Goal: Use online tool/utility

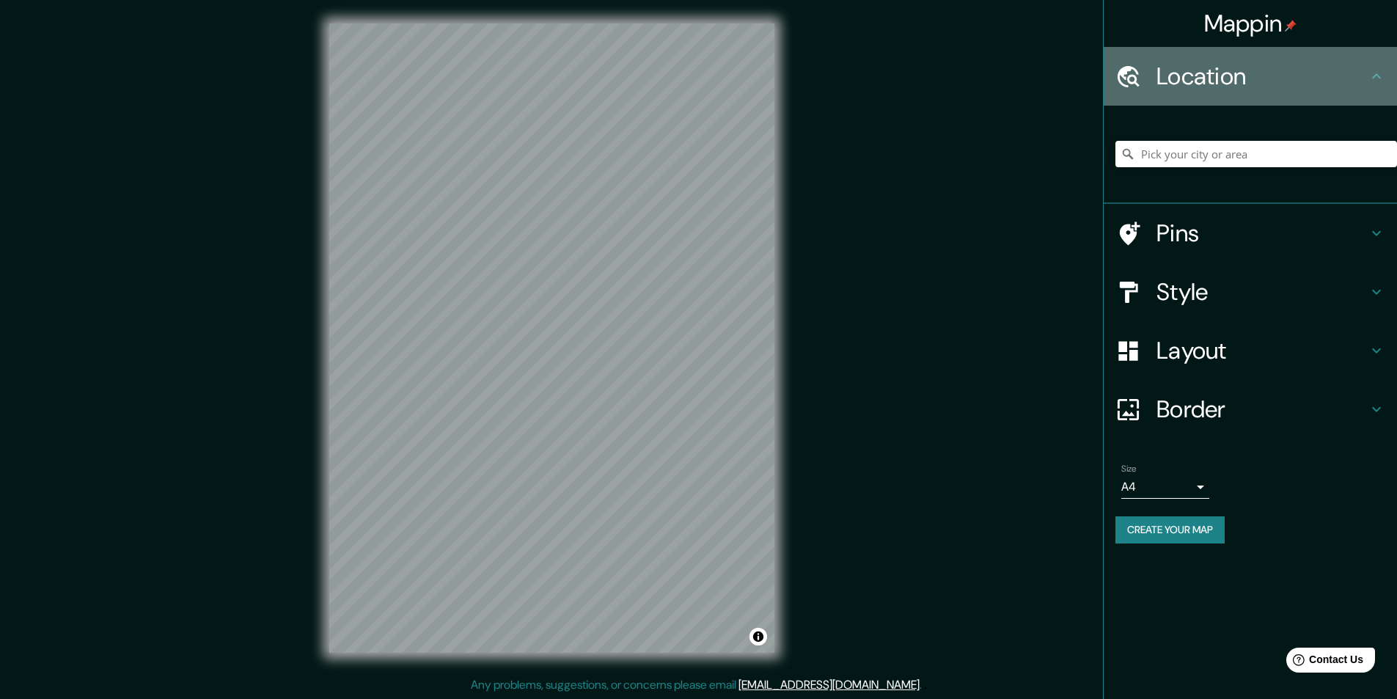
click at [1372, 74] on icon at bounding box center [1376, 76] width 18 height 18
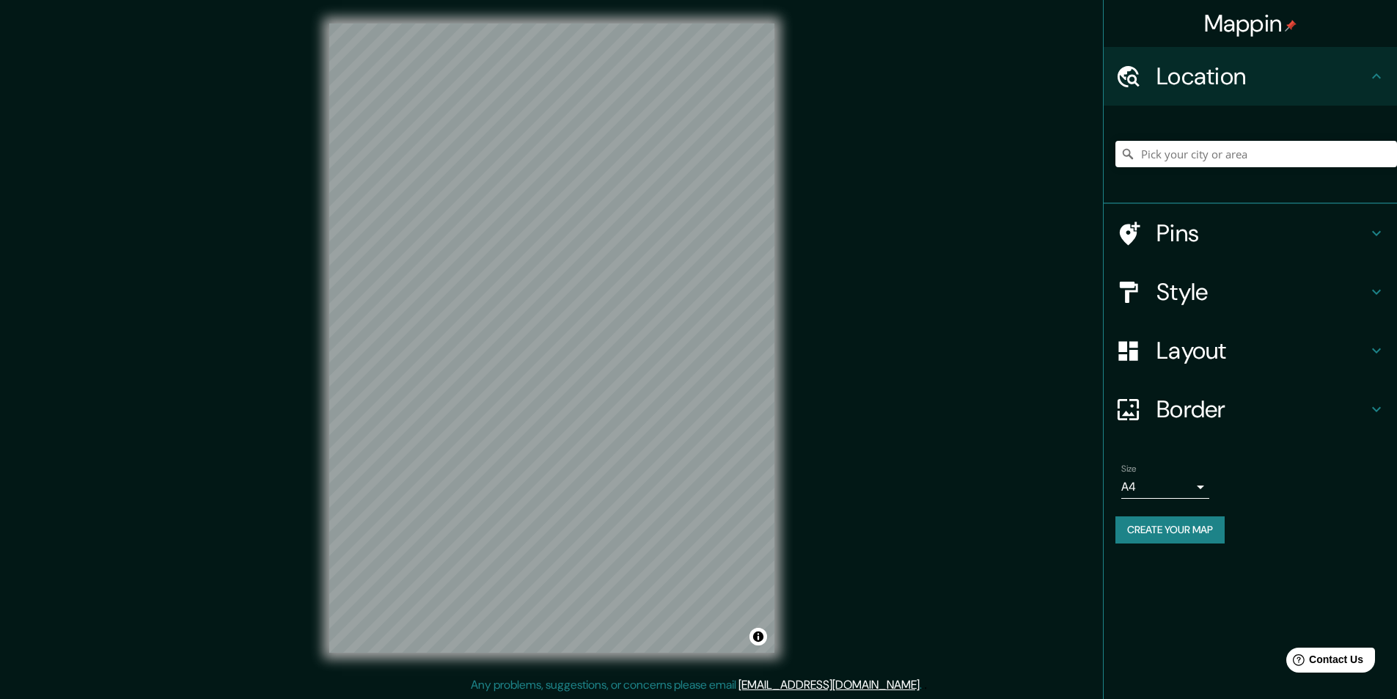
click at [1374, 230] on icon at bounding box center [1376, 233] width 18 height 18
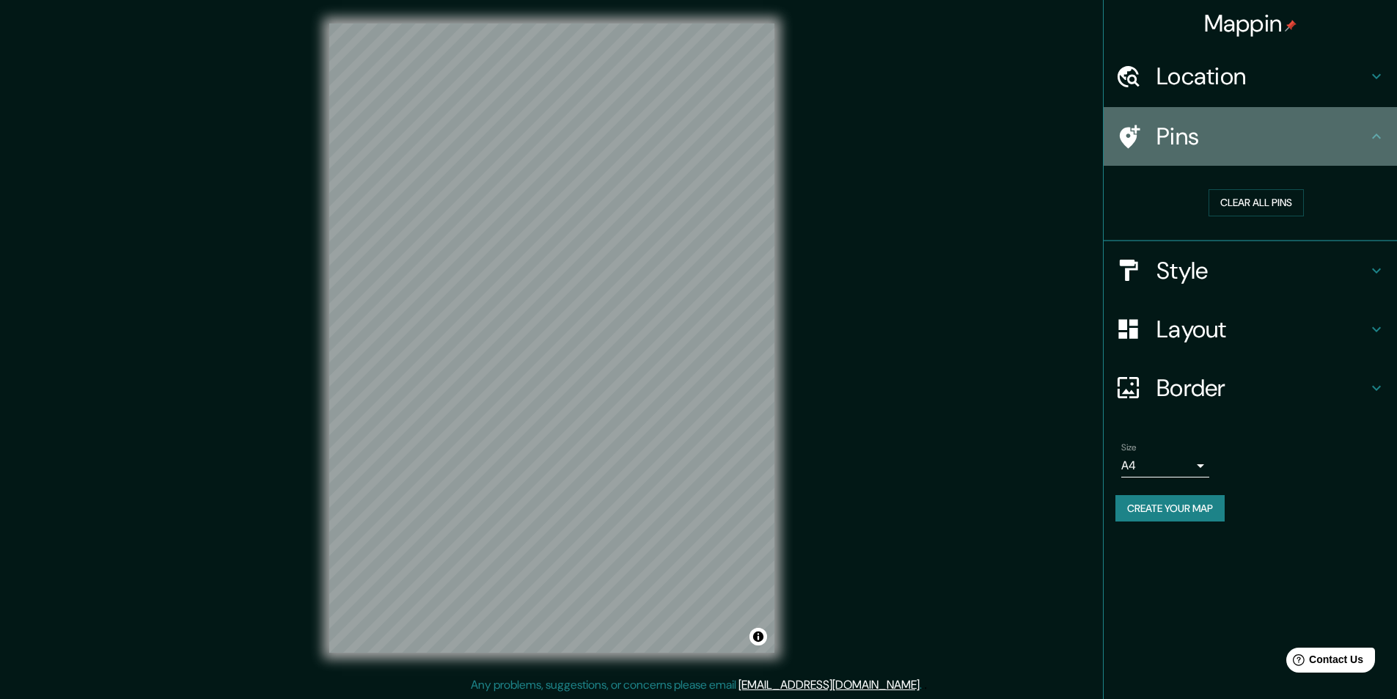
click at [1377, 133] on icon at bounding box center [1376, 137] width 18 height 18
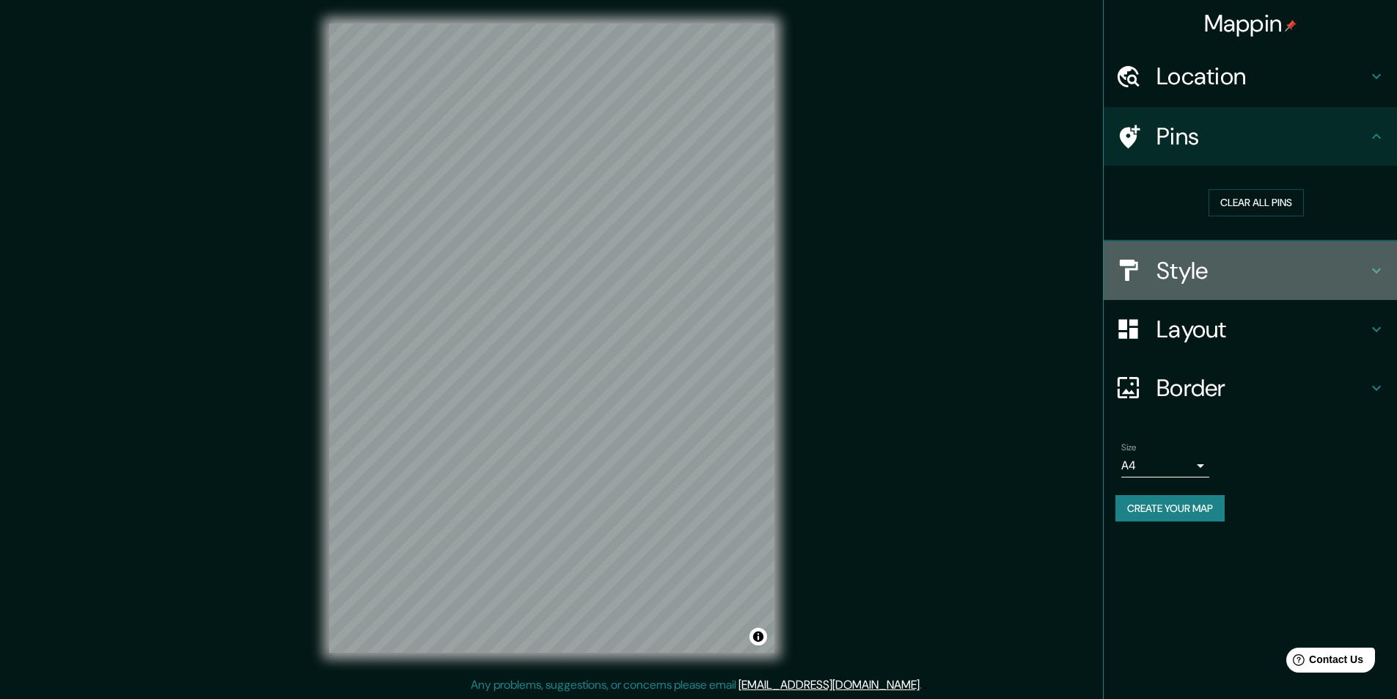
click at [1372, 269] on icon at bounding box center [1376, 270] width 9 height 5
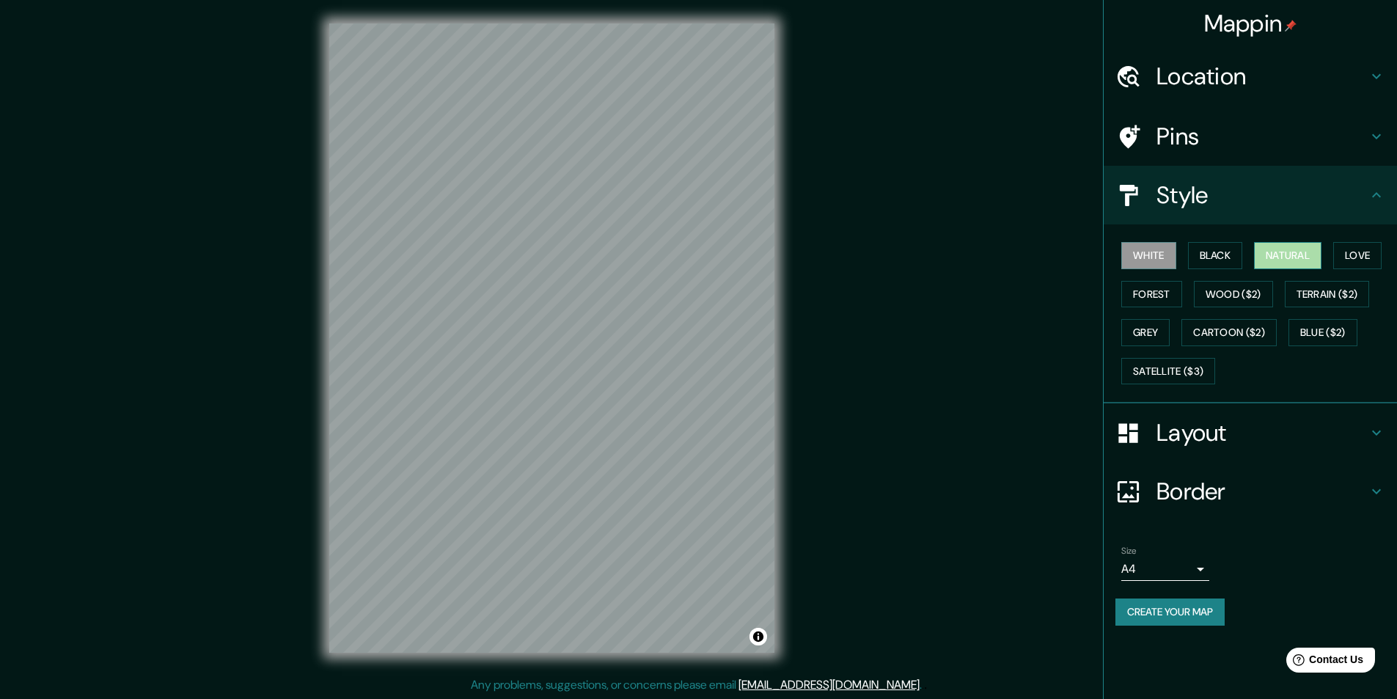
click at [1309, 255] on button "Natural" at bounding box center [1287, 255] width 67 height 27
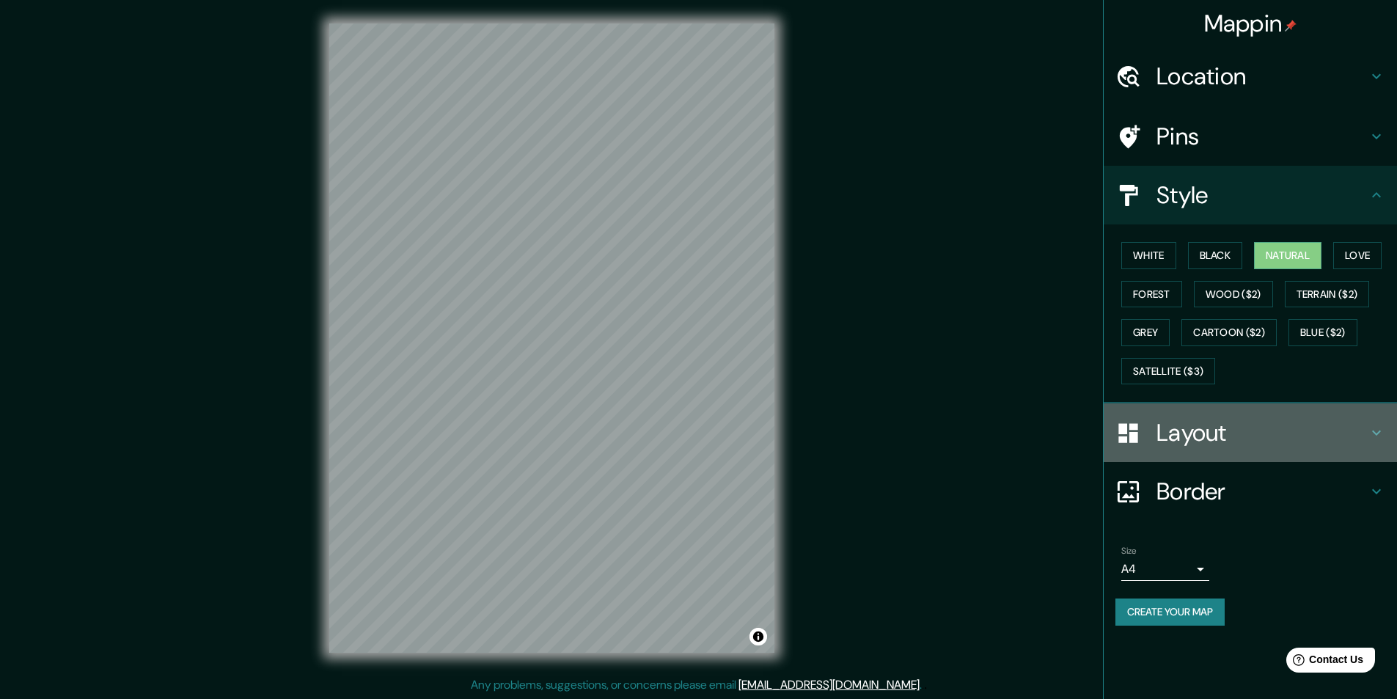
click at [1341, 434] on h4 "Layout" at bounding box center [1261, 432] width 211 height 29
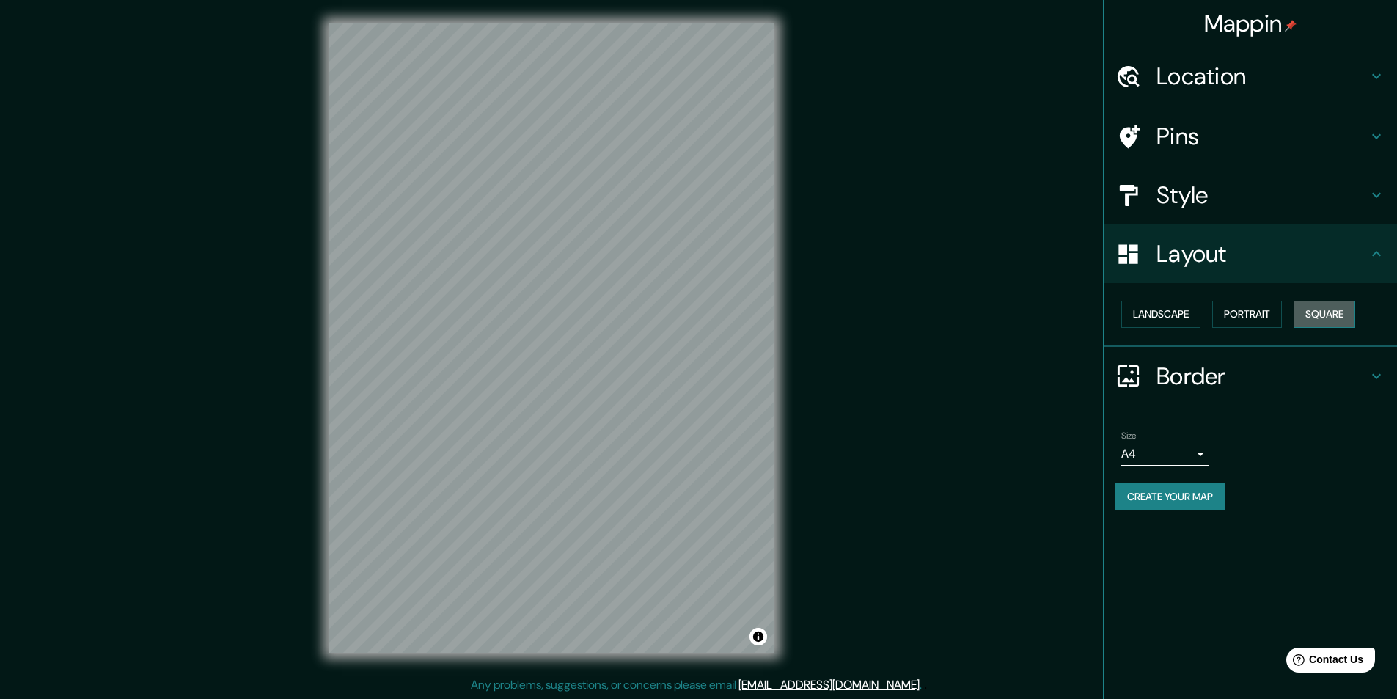
click at [1320, 313] on button "Square" at bounding box center [1324, 314] width 62 height 27
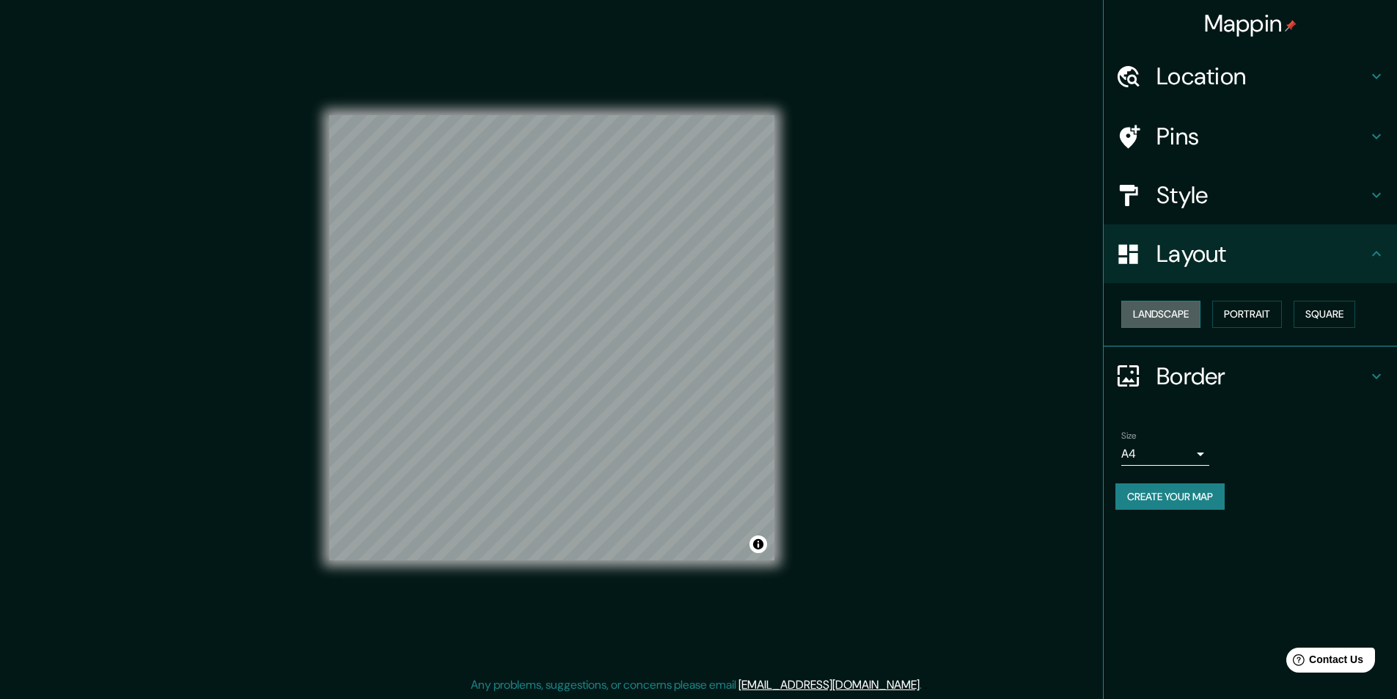
click at [1183, 315] on button "Landscape" at bounding box center [1160, 314] width 79 height 27
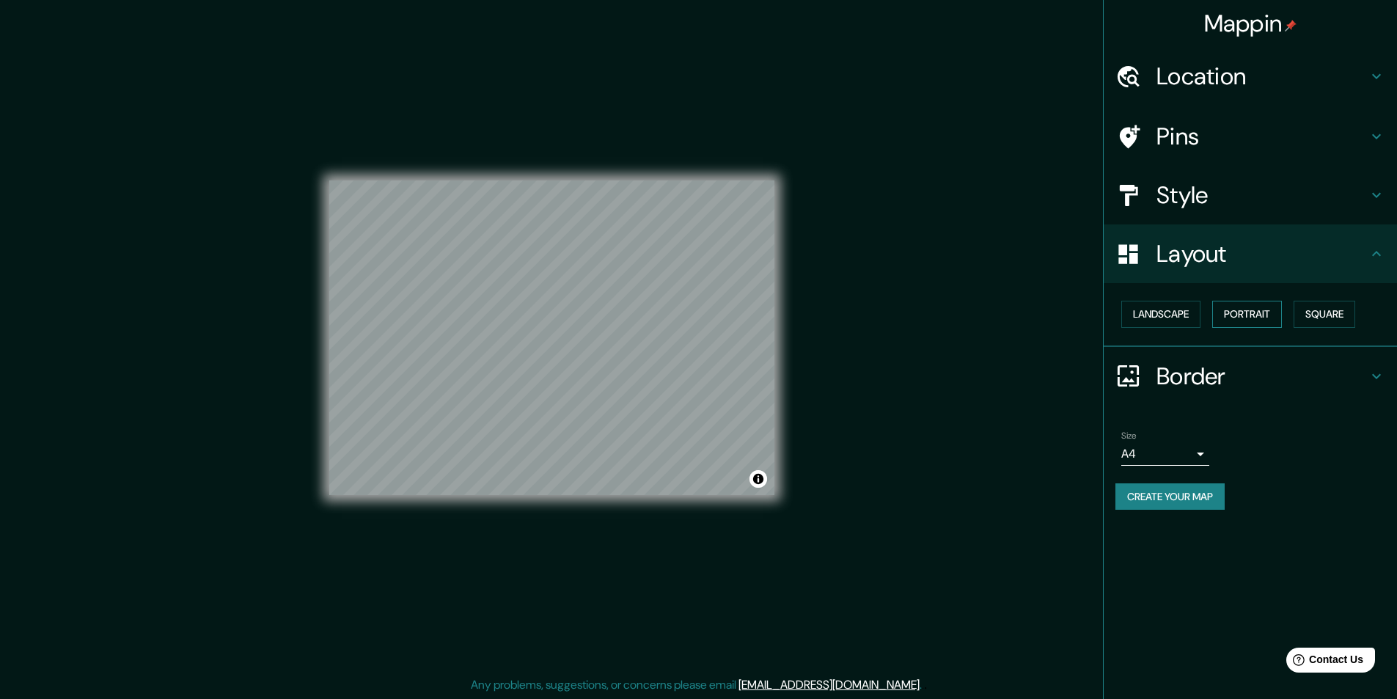
click at [1247, 315] on button "Portrait" at bounding box center [1247, 314] width 70 height 27
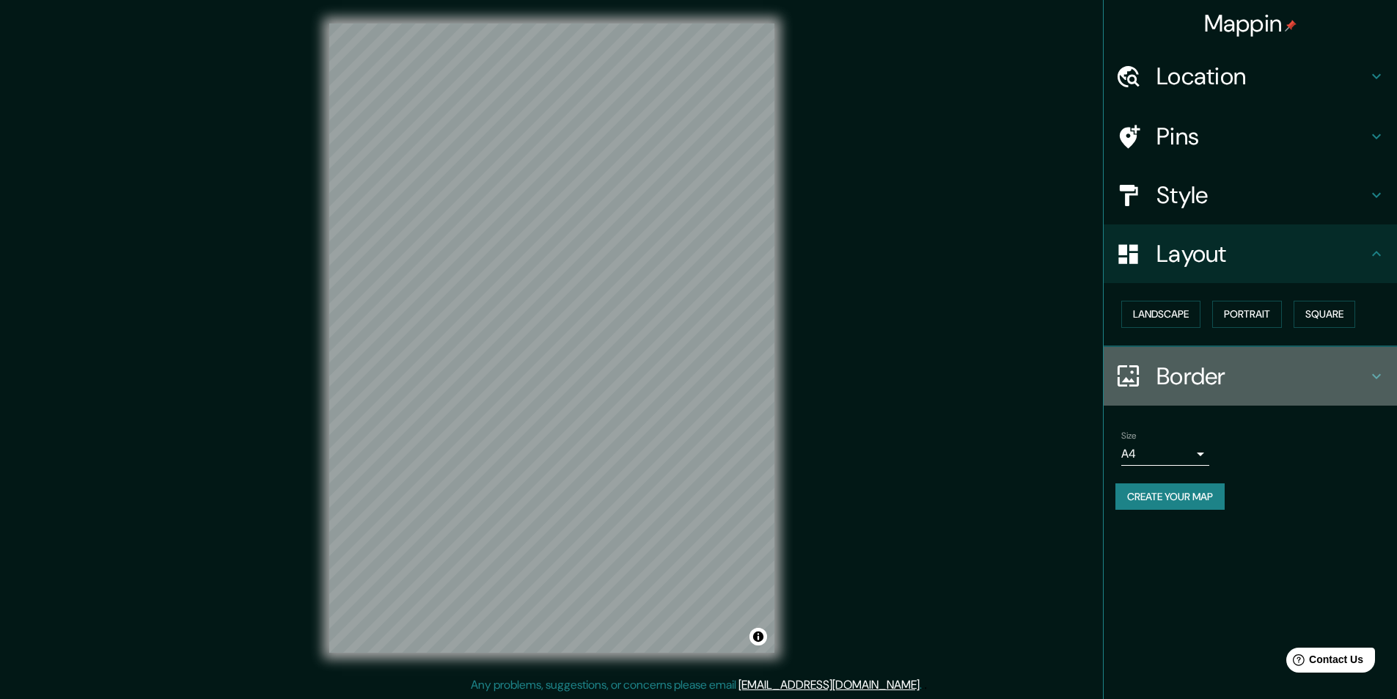
click at [1370, 370] on icon at bounding box center [1376, 376] width 18 height 18
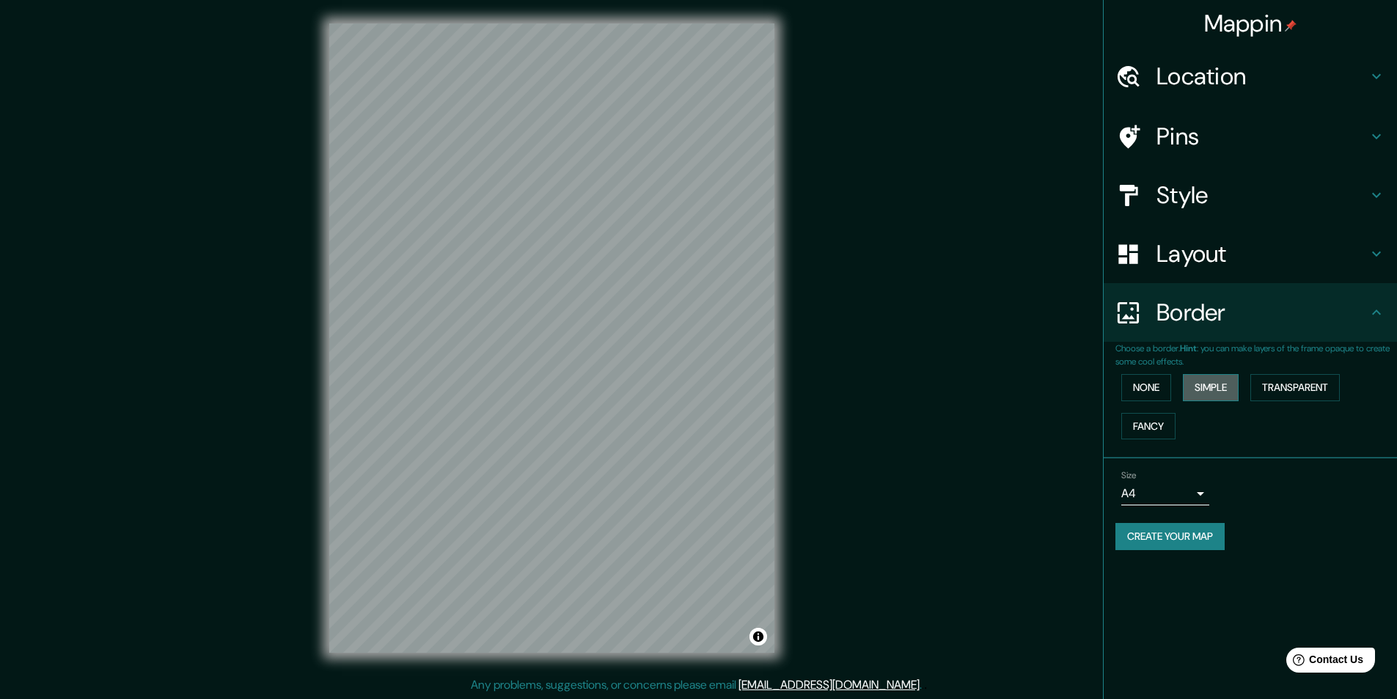
click at [1210, 391] on button "Simple" at bounding box center [1211, 387] width 56 height 27
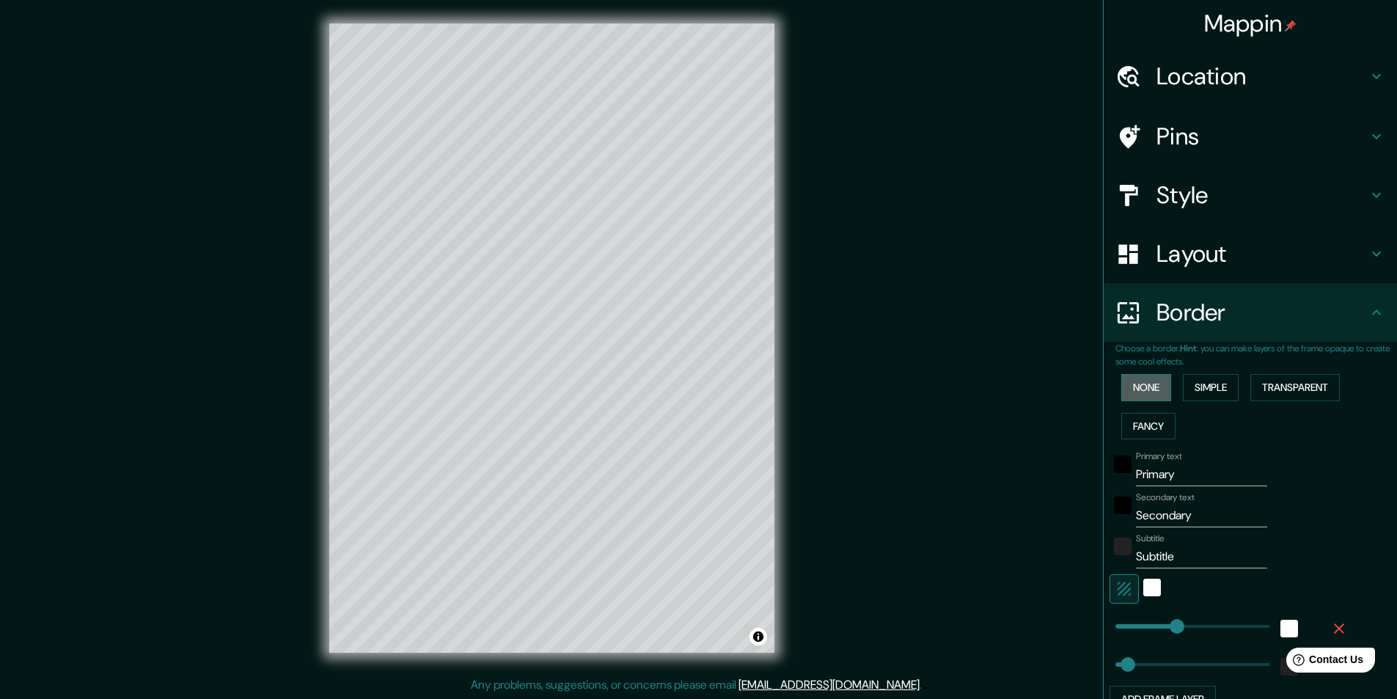
click at [1134, 392] on button "None" at bounding box center [1146, 387] width 50 height 27
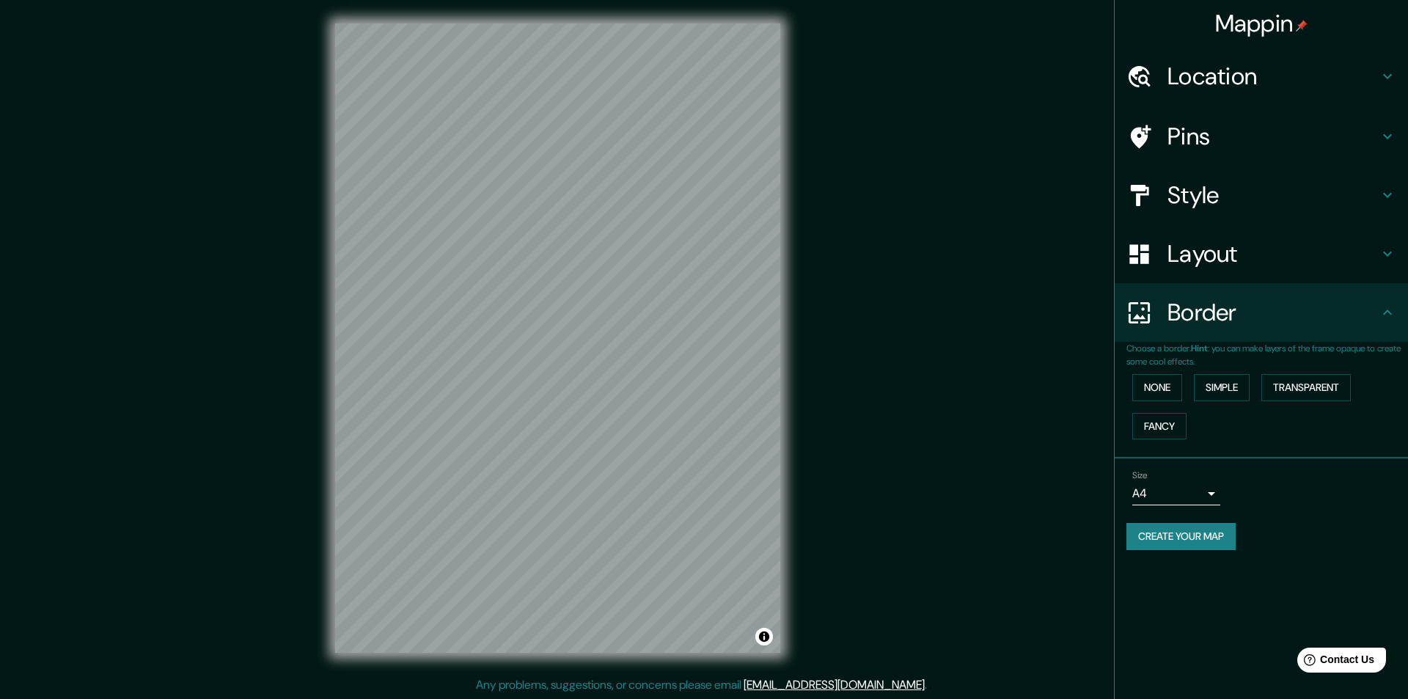
click at [1202, 488] on body "Mappin Location Pins Style Layout Border Choose a border. Hint : you can make l…" at bounding box center [704, 349] width 1408 height 699
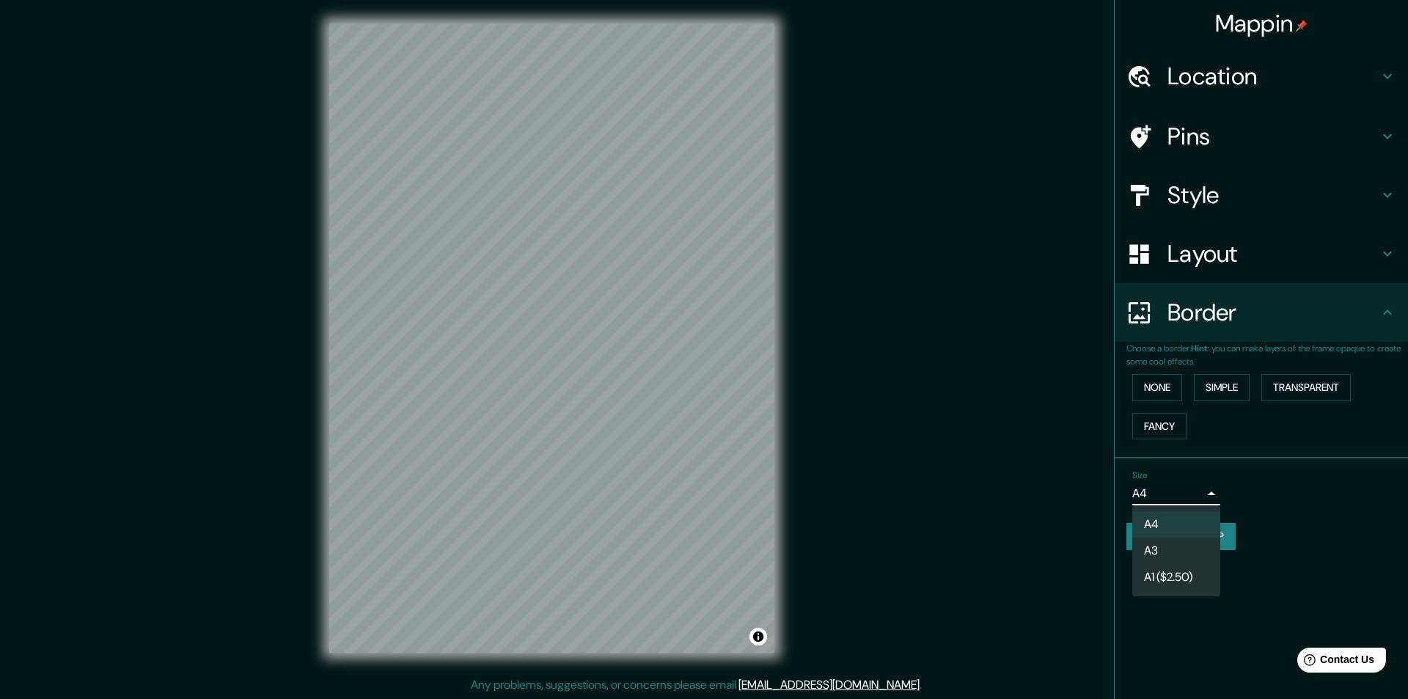
click at [1201, 488] on div at bounding box center [704, 349] width 1408 height 699
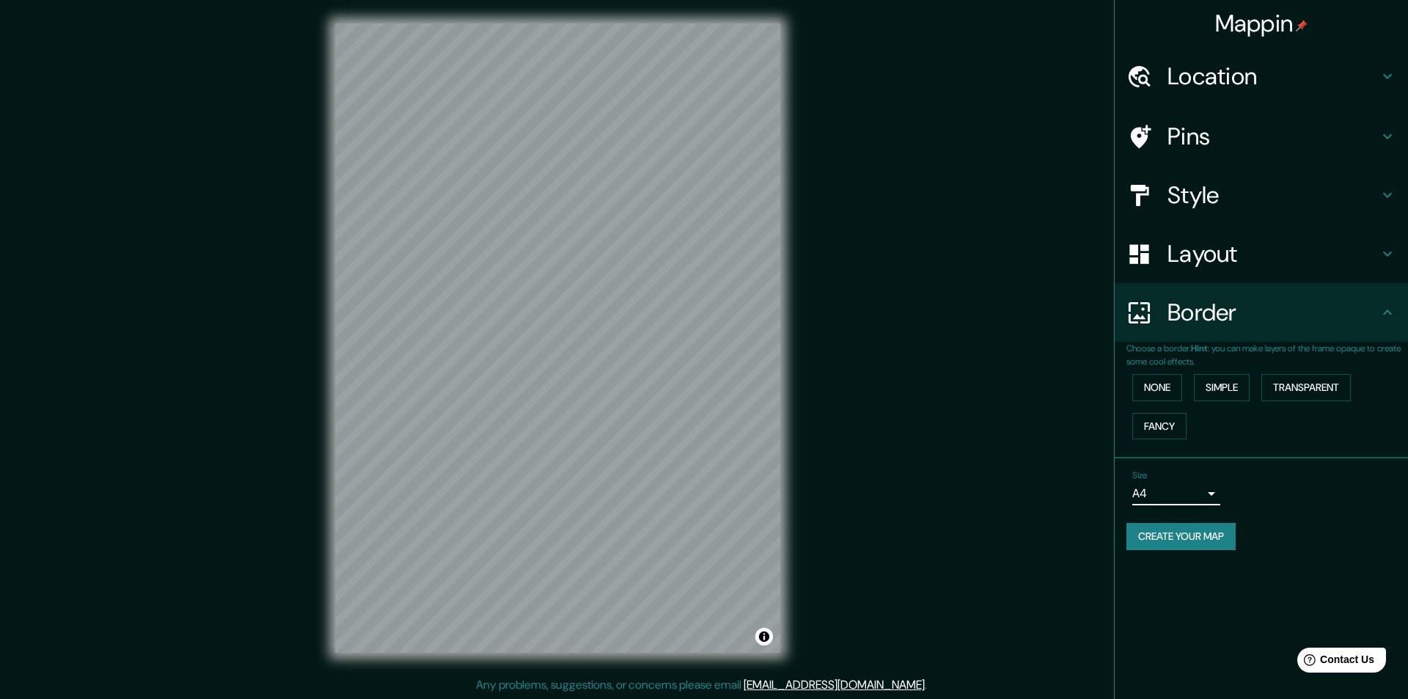
click at [1181, 485] on body "Mappin Location Pins Style Layout Border Choose a border. Hint : you can make l…" at bounding box center [704, 349] width 1408 height 699
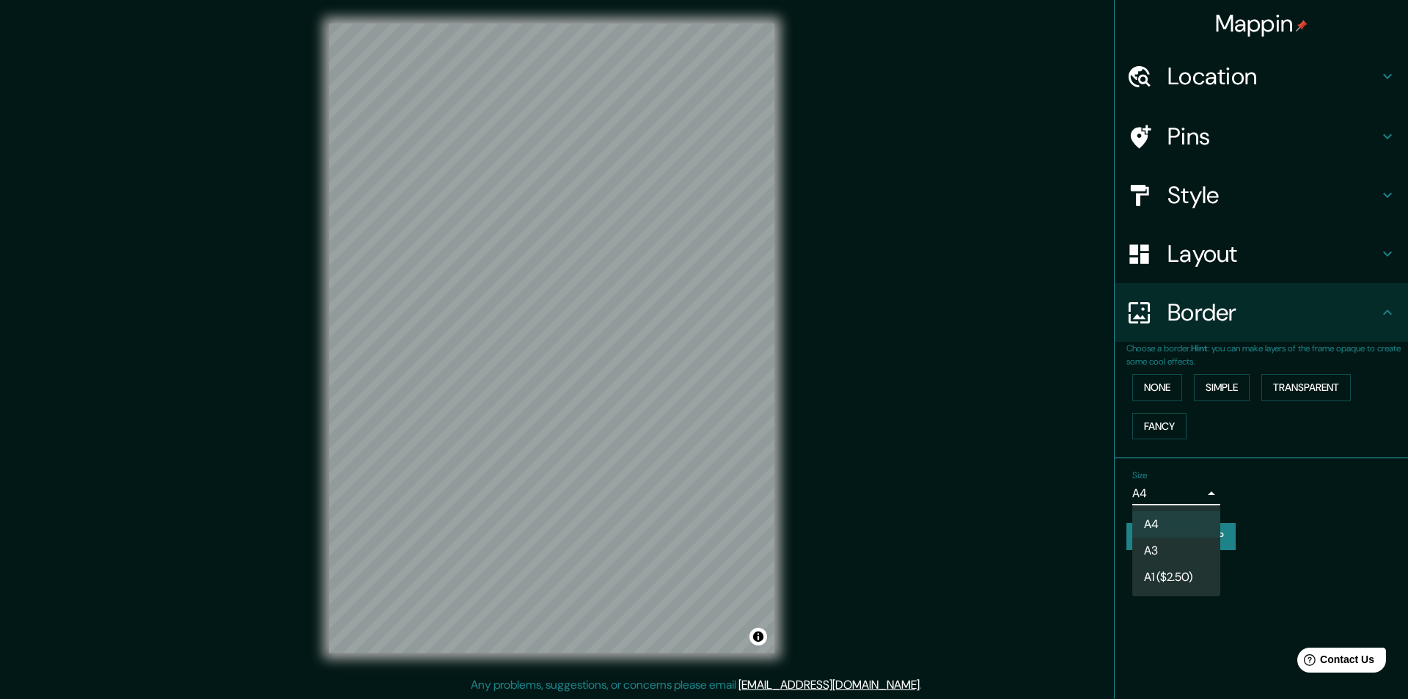
click at [1187, 486] on div at bounding box center [704, 349] width 1408 height 699
